Goal: Task Accomplishment & Management: Manage account settings

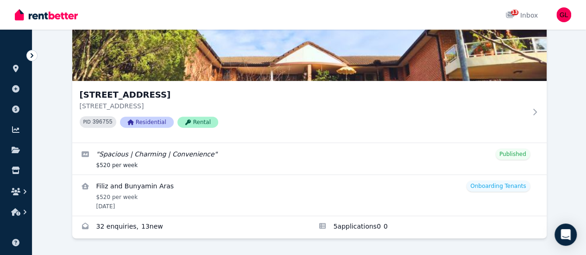
scroll to position [134, 0]
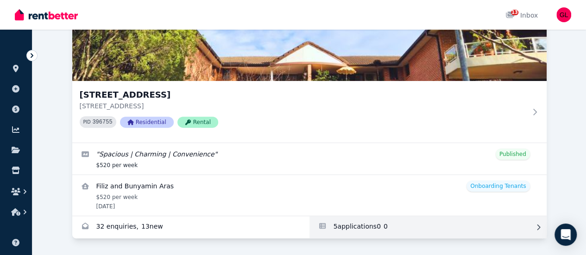
click at [309, 218] on link "Applications for 13/52-56 Manchester St, Merrylands" at bounding box center [427, 227] width 237 height 22
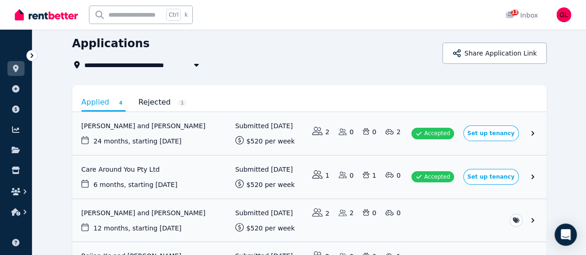
scroll to position [46, 0]
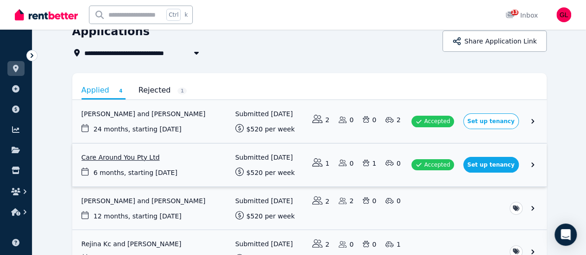
click at [355, 175] on link "View application: Care Around You Pty Ltd" at bounding box center [309, 165] width 474 height 43
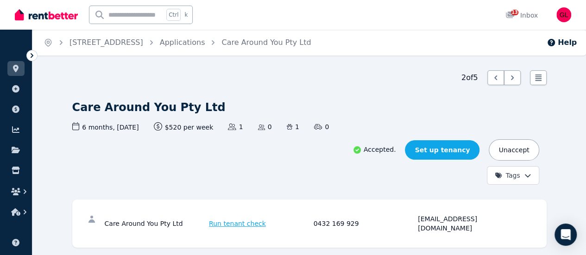
click at [479, 140] on link "Set up tenancy" at bounding box center [442, 149] width 75 height 19
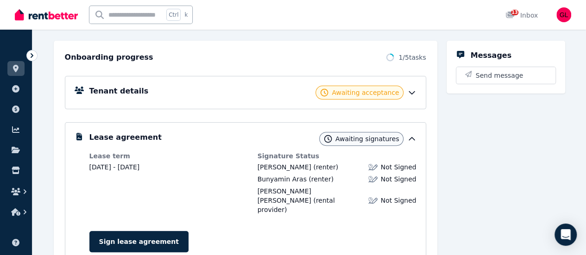
scroll to position [94, 0]
click at [412, 91] on icon at bounding box center [411, 92] width 9 height 9
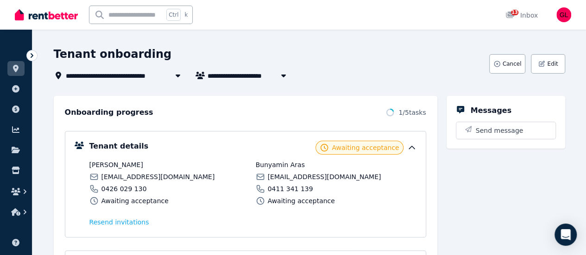
scroll to position [0, 0]
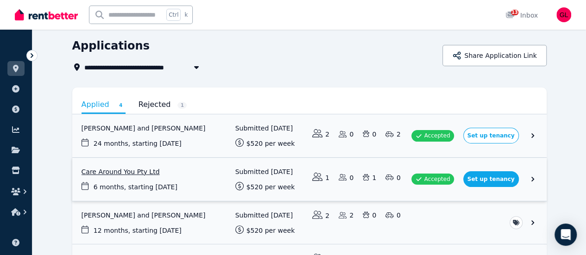
scroll to position [46, 0]
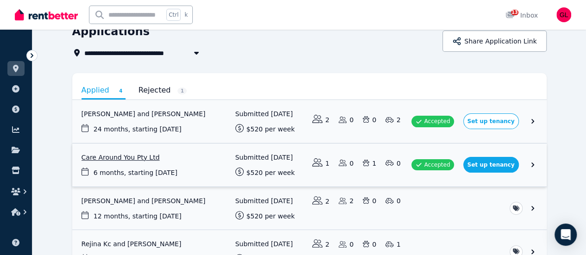
click at [546, 167] on link "View application: Care Around You Pty Ltd" at bounding box center [309, 165] width 474 height 43
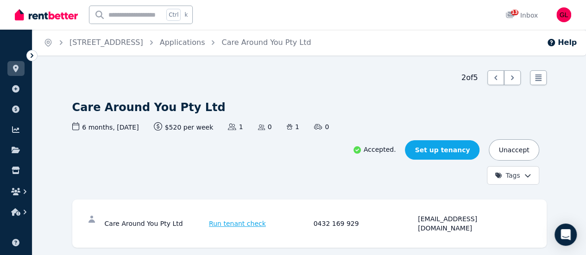
click at [479, 140] on link "Set up tenancy" at bounding box center [442, 149] width 75 height 19
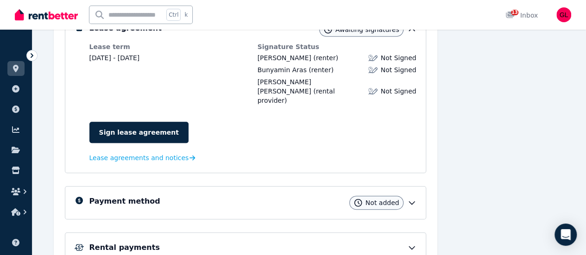
scroll to position [140, 0]
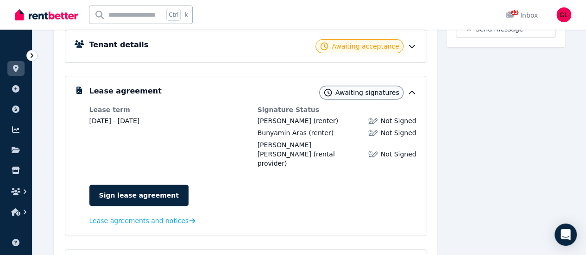
click at [411, 46] on icon at bounding box center [411, 46] width 9 height 9
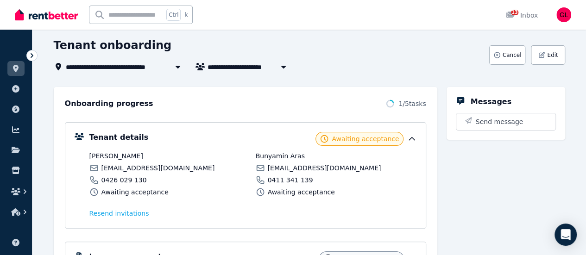
scroll to position [1, 0]
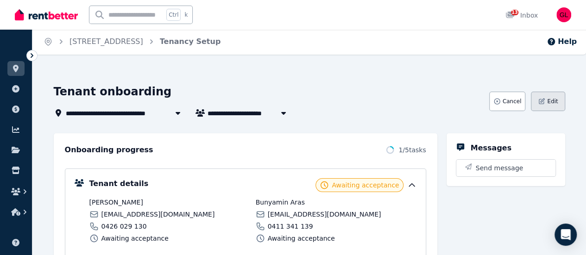
click at [556, 100] on span "Edit" at bounding box center [552, 101] width 11 height 7
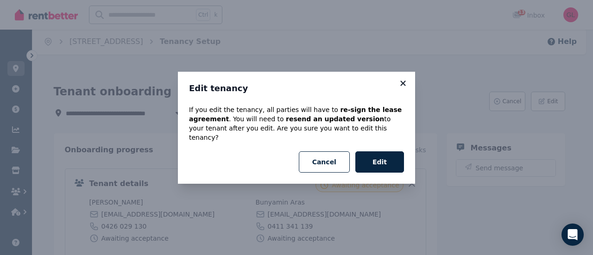
click at [402, 84] on icon at bounding box center [402, 83] width 9 height 8
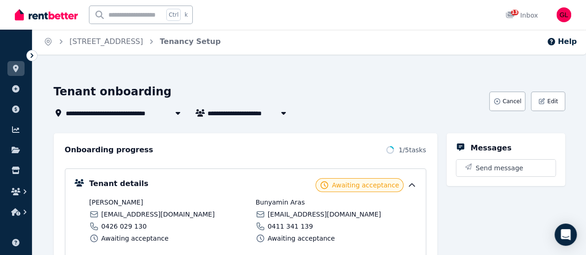
scroll to position [0, 0]
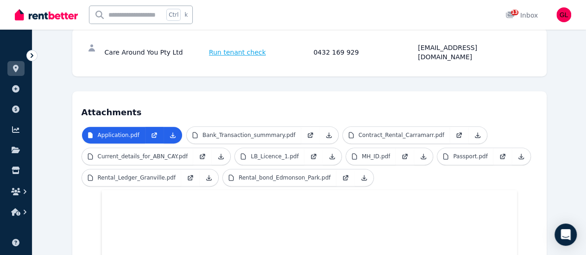
scroll to position [126, 0]
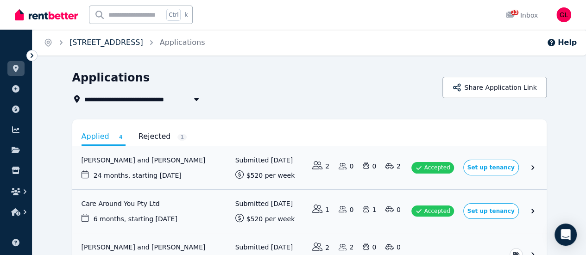
click at [88, 40] on link "[STREET_ADDRESS]" at bounding box center [106, 42] width 74 height 9
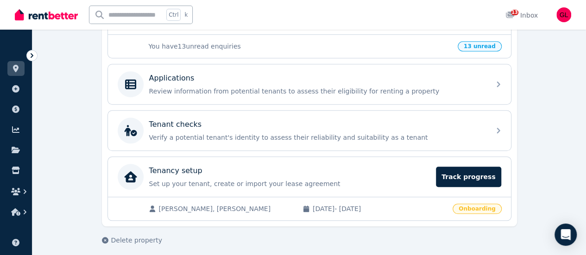
scroll to position [338, 0]
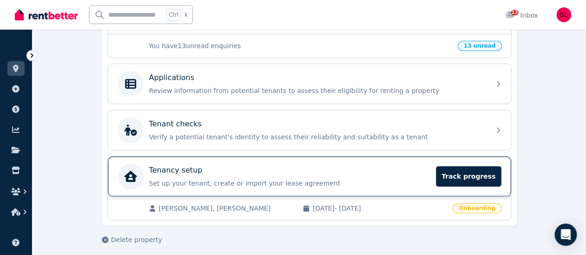
click at [374, 168] on div "Tenancy setup" at bounding box center [289, 170] width 281 height 11
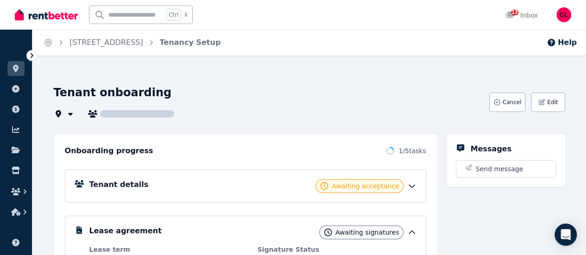
type input "**********"
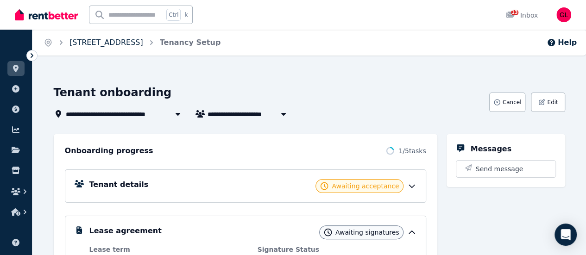
click at [138, 43] on link "[STREET_ADDRESS]" at bounding box center [106, 42] width 74 height 9
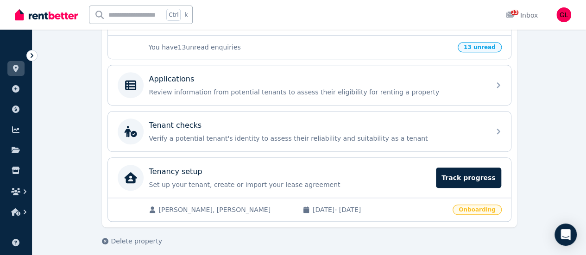
scroll to position [338, 0]
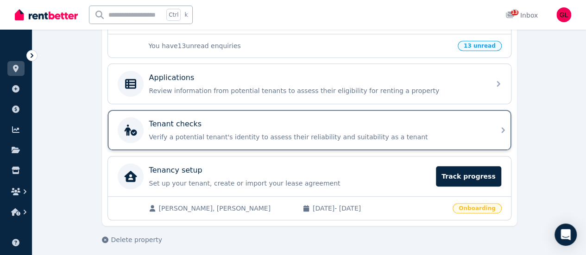
click at [335, 123] on div "Tenant checks" at bounding box center [316, 124] width 335 height 11
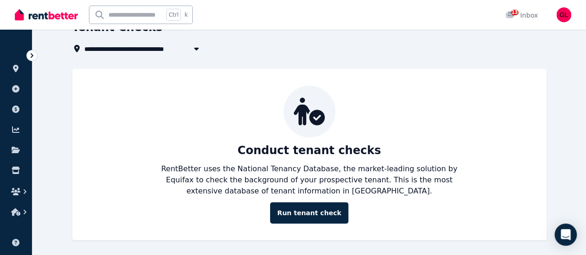
scroll to position [52, 0]
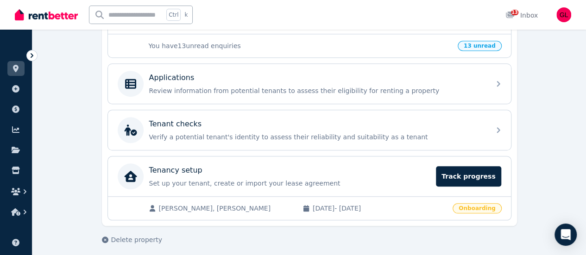
scroll to position [292, 0]
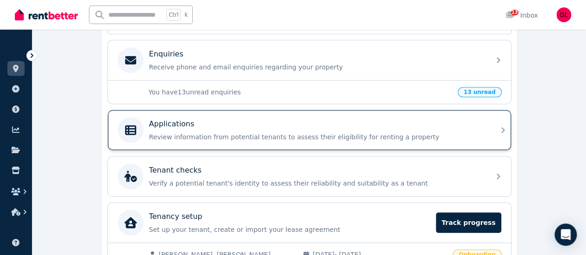
click at [171, 123] on p "Applications" at bounding box center [171, 124] width 45 height 11
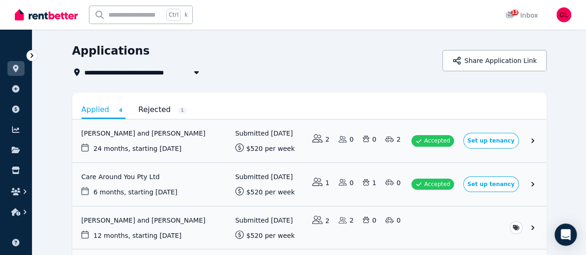
scroll to position [46, 0]
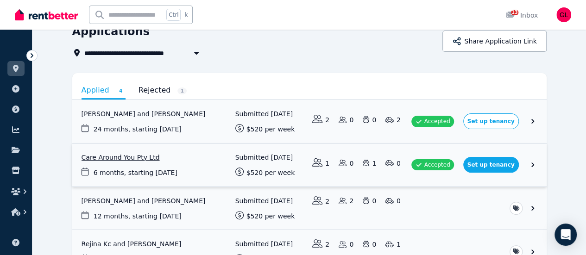
click at [546, 161] on link "View application: Care Around You Pty Ltd" at bounding box center [309, 165] width 474 height 43
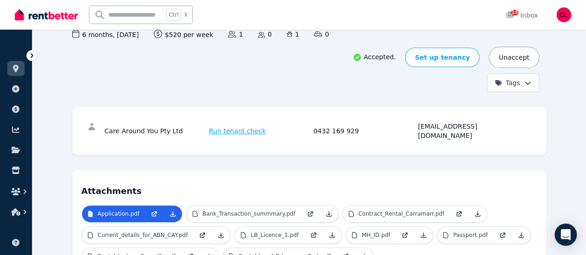
scroll to position [126, 0]
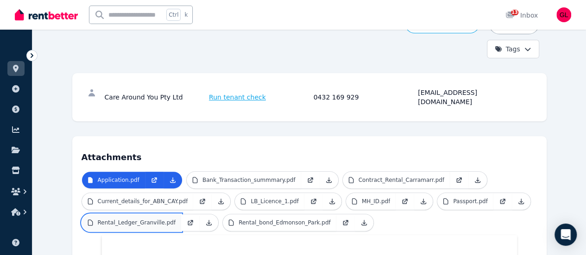
click at [118, 219] on p "Rental_Ledger_Granville.pdf" at bounding box center [137, 222] width 78 height 7
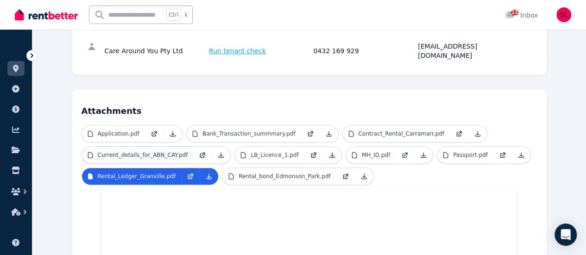
scroll to position [0, 0]
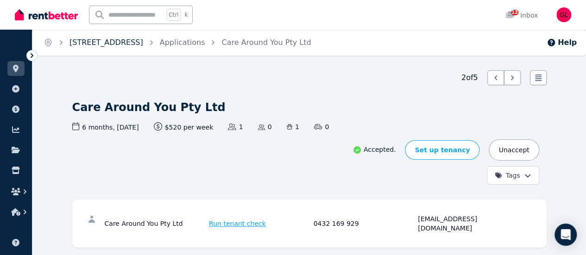
click at [84, 42] on link "[STREET_ADDRESS]" at bounding box center [106, 42] width 74 height 9
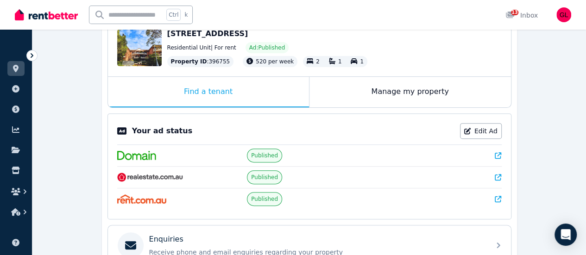
scroll to position [185, 0]
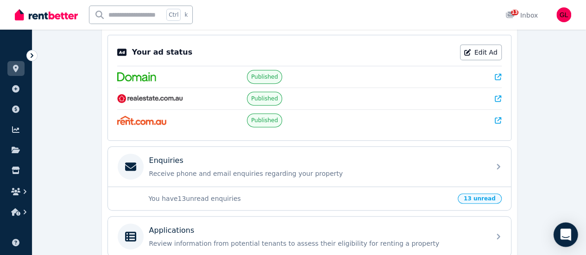
click at [563, 229] on div "Open Intercom Messenger" at bounding box center [565, 235] width 25 height 25
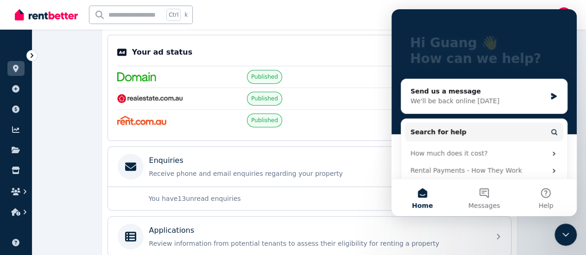
scroll to position [82, 0]
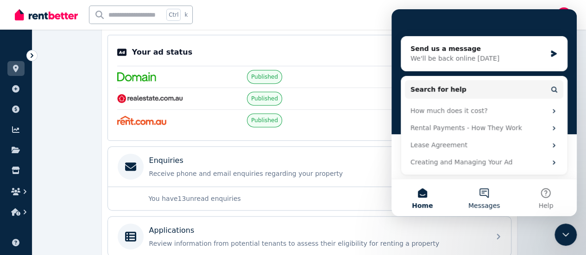
click at [492, 192] on button "Messages" at bounding box center [484, 197] width 62 height 37
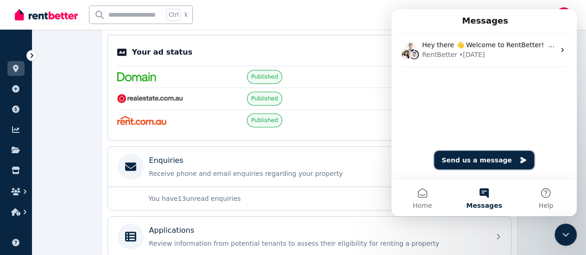
click at [473, 164] on button "Send us a message" at bounding box center [484, 160] width 100 height 19
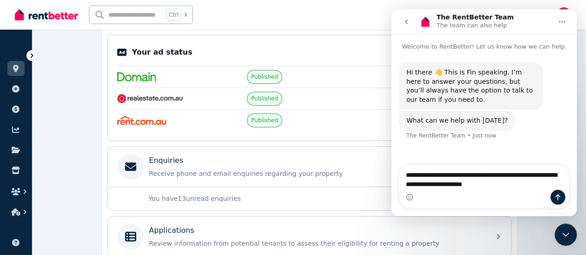
type textarea "**********"
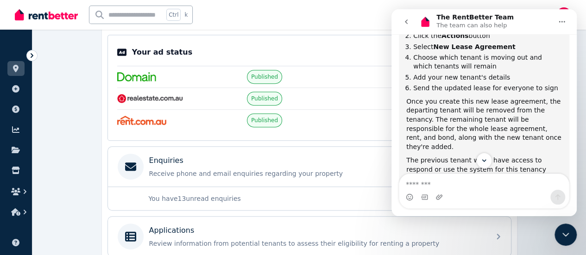
scroll to position [320, 0]
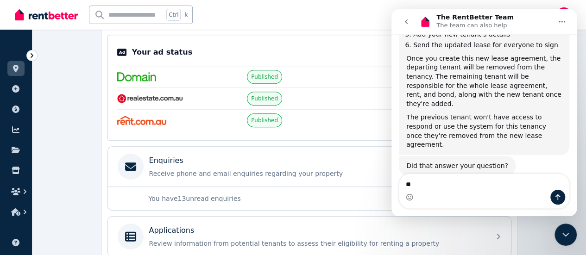
type textarea "*"
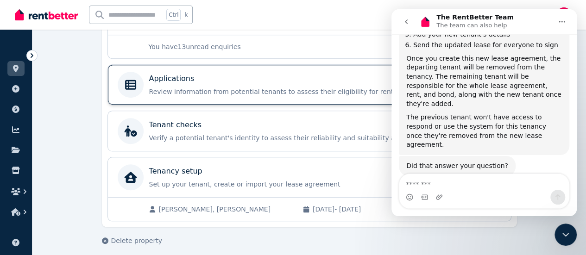
scroll to position [338, 0]
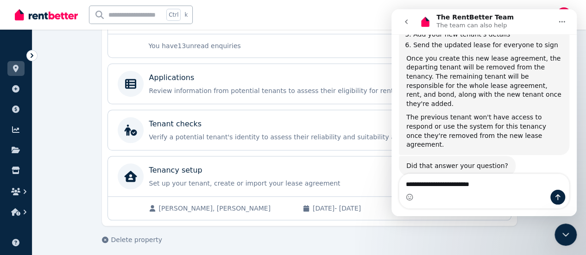
type textarea "**********"
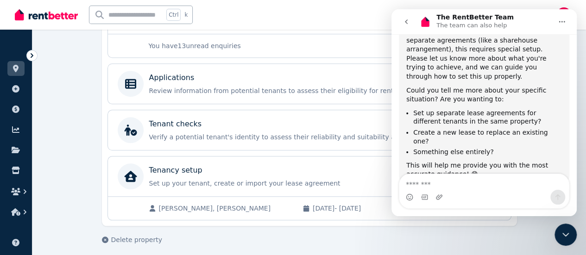
scroll to position [425, 0]
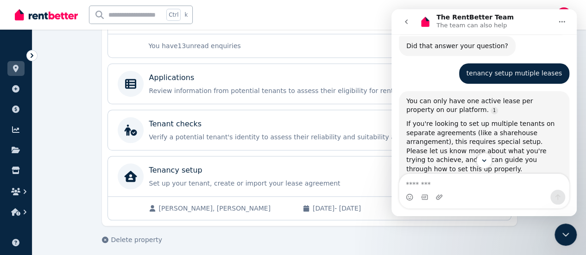
click at [451, 189] on textarea "Message…" at bounding box center [484, 182] width 170 height 16
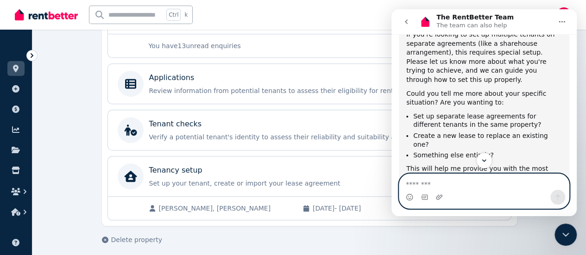
scroll to position [518, 0]
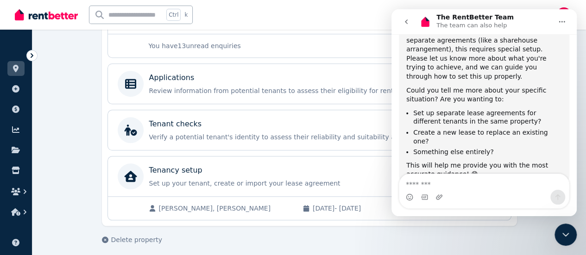
click at [313, 235] on div "Delete property" at bounding box center [309, 239] width 415 height 9
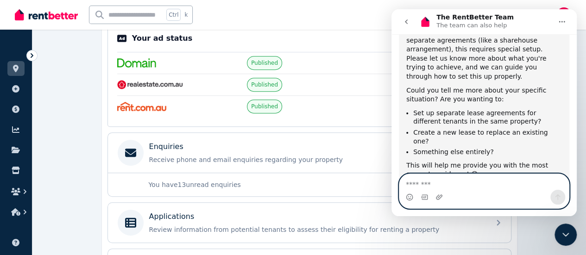
click at [472, 183] on textarea "Message…" at bounding box center [484, 182] width 170 height 16
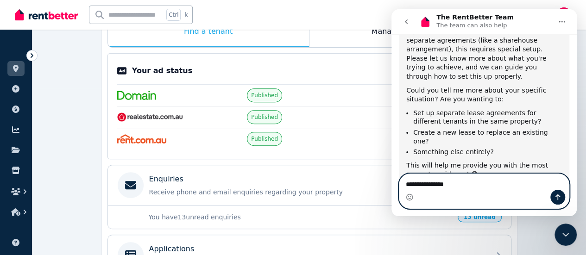
scroll to position [153, 0]
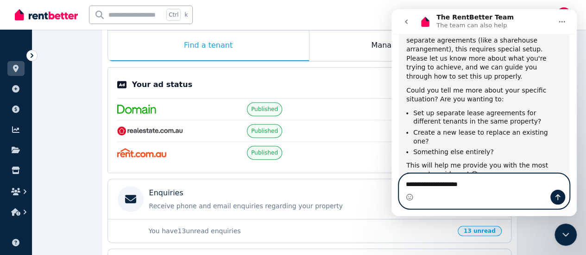
type textarea "**********"
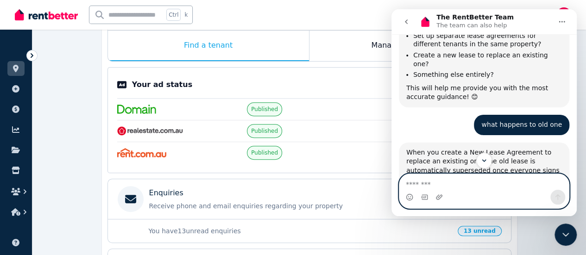
scroll to position [573, 0]
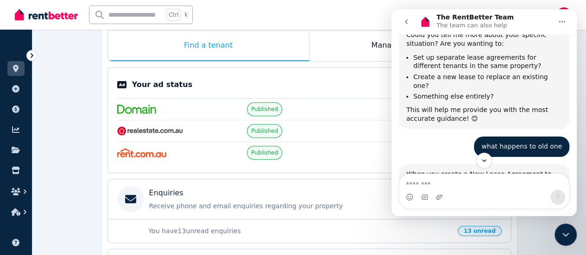
click at [337, 64] on div "[STREET_ADDRESS] Edit [STREET_ADDRESS] Residential Unit | For rent Ad: Publishe…" at bounding box center [309, 189] width 415 height 444
click at [81, 146] on div "**********" at bounding box center [308, 182] width 553 height 529
click at [569, 21] on button "Home" at bounding box center [562, 22] width 18 height 18
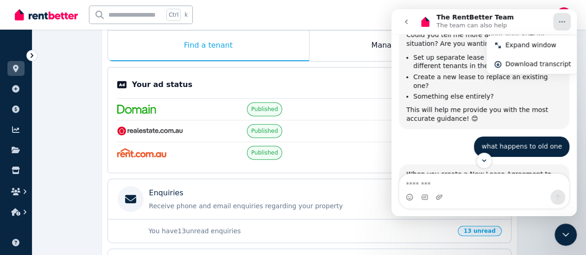
click at [72, 119] on div "**********" at bounding box center [308, 182] width 553 height 529
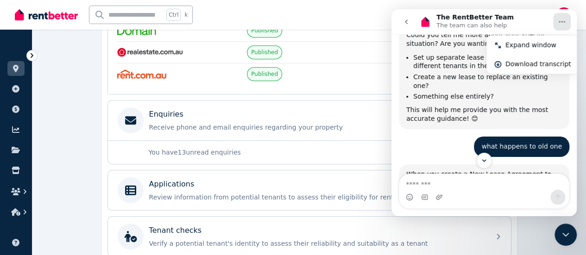
scroll to position [338, 0]
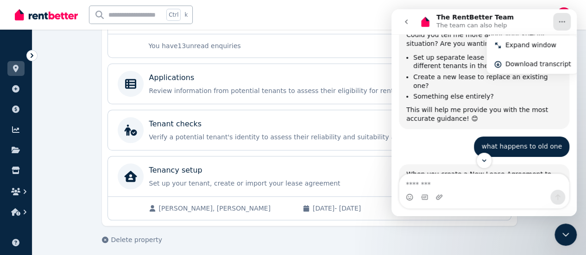
click at [574, 241] on div "Close Intercom Messenger" at bounding box center [565, 235] width 22 height 22
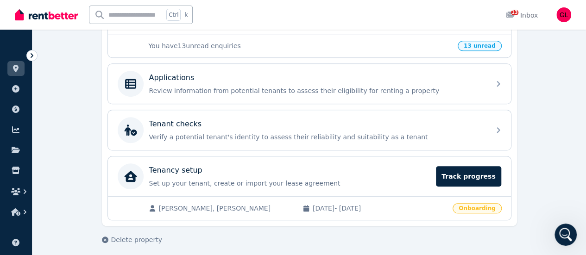
scroll to position [712, 0]
click at [467, 203] on span "Onboarding" at bounding box center [476, 208] width 49 height 10
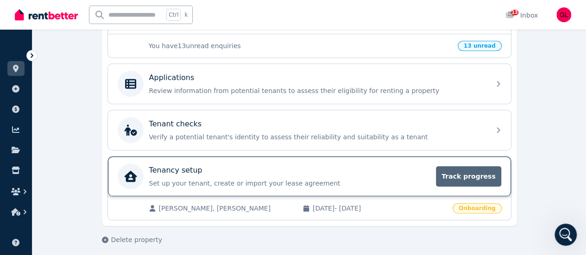
click at [462, 175] on span "Track progress" at bounding box center [468, 176] width 65 height 20
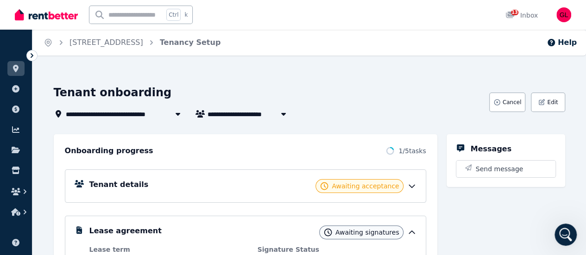
click at [409, 183] on icon at bounding box center [411, 185] width 9 height 9
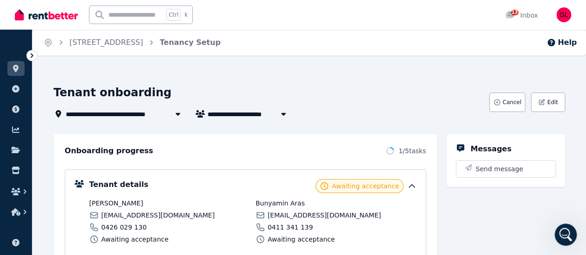
click at [334, 109] on div "**********" at bounding box center [269, 113] width 430 height 11
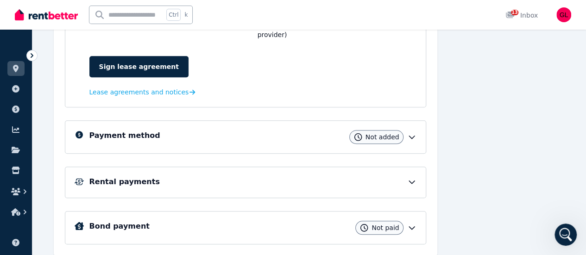
scroll to position [352, 0]
